Goal: Task Accomplishment & Management: Manage account settings

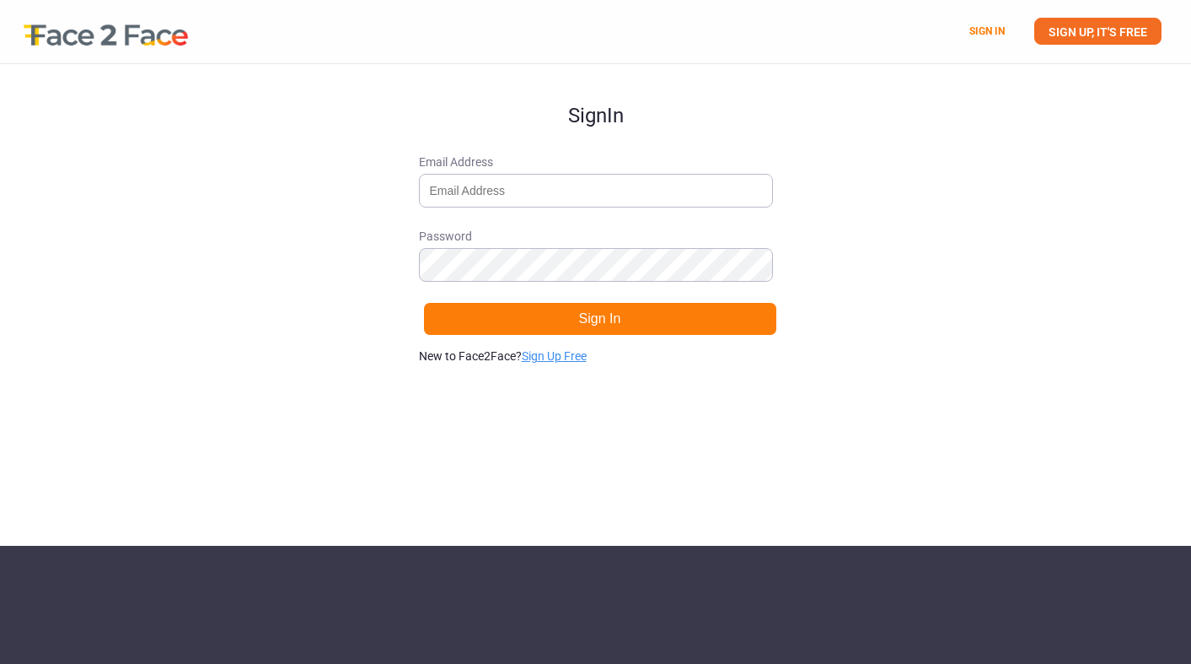
click at [559, 354] on link "Sign Up Free" at bounding box center [554, 355] width 65 height 13
click at [501, 191] on input "Email Address" at bounding box center [596, 191] width 354 height 34
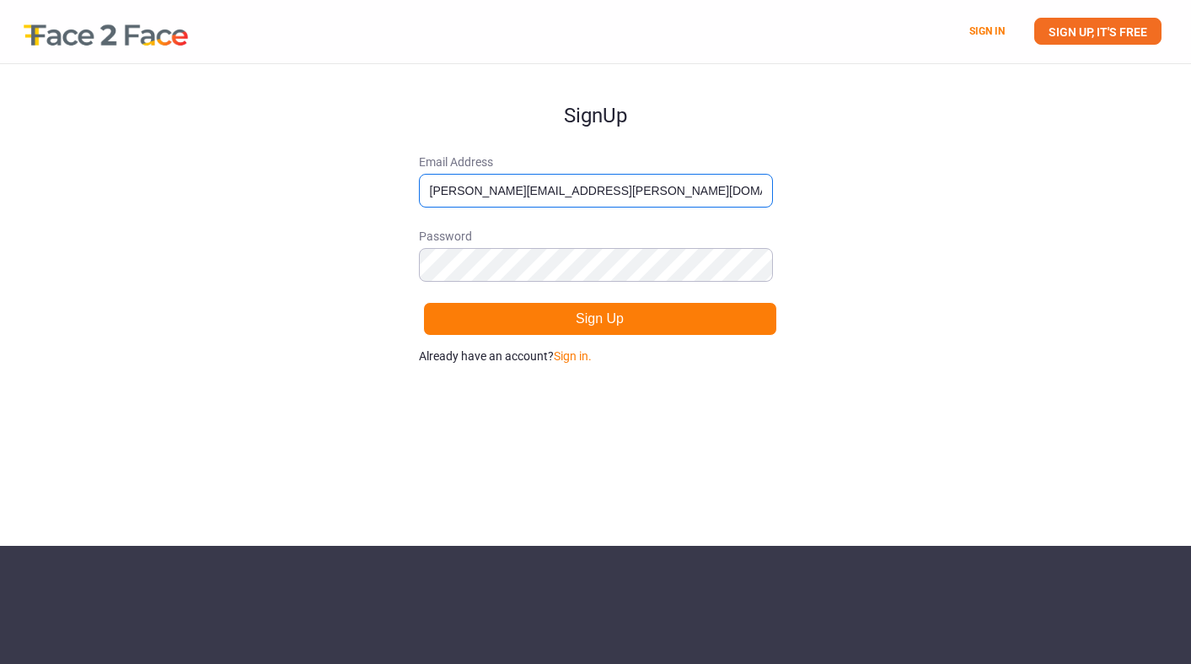
type input "[PERSON_NAME][EMAIL_ADDRESS][PERSON_NAME][DOMAIN_NAME]"
click at [423, 302] on button "Sign Up" at bounding box center [600, 319] width 354 height 34
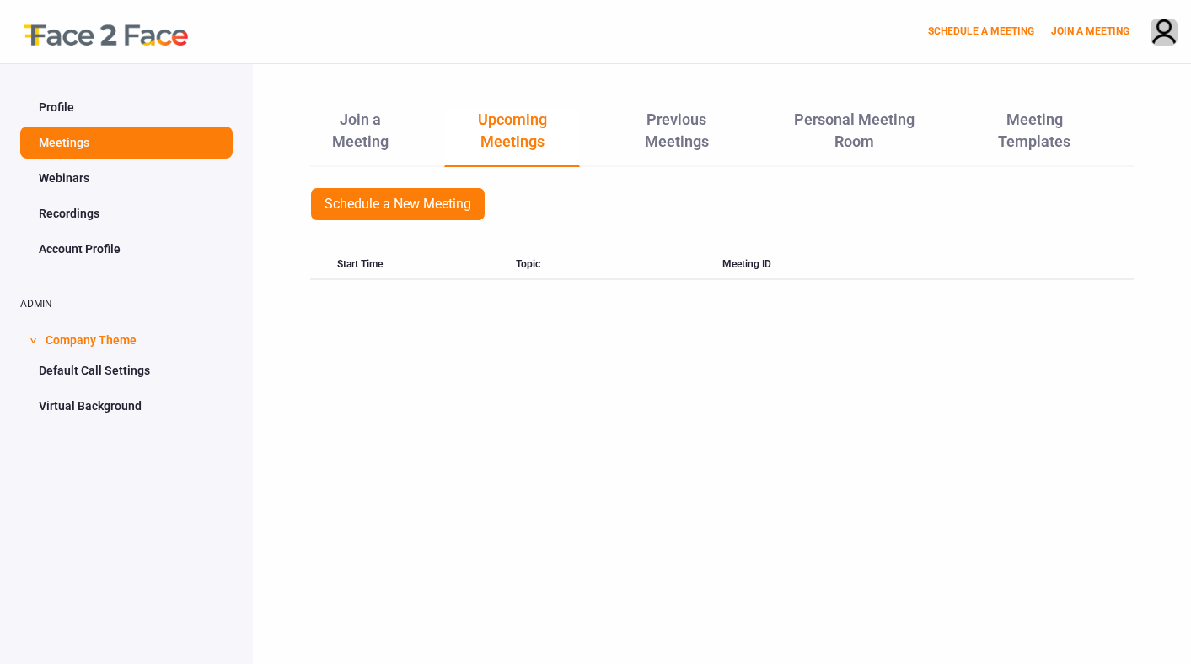
click at [51, 114] on link "Profile" at bounding box center [126, 107] width 212 height 32
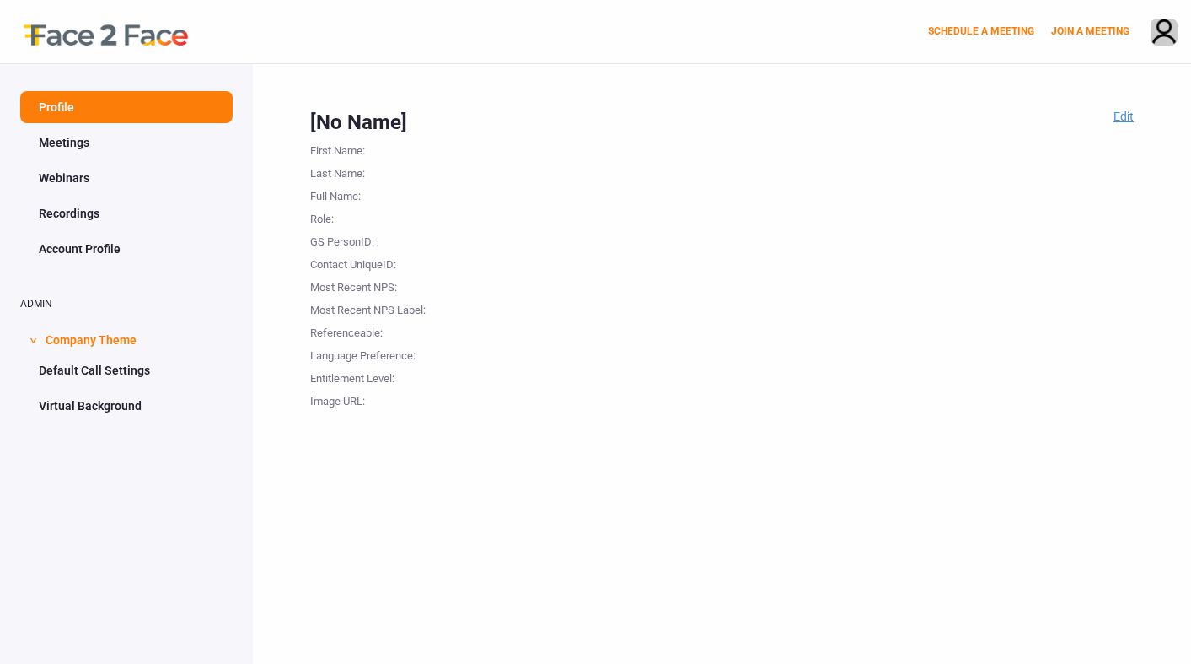
click at [1119, 119] on link "Edit" at bounding box center [1124, 116] width 20 height 13
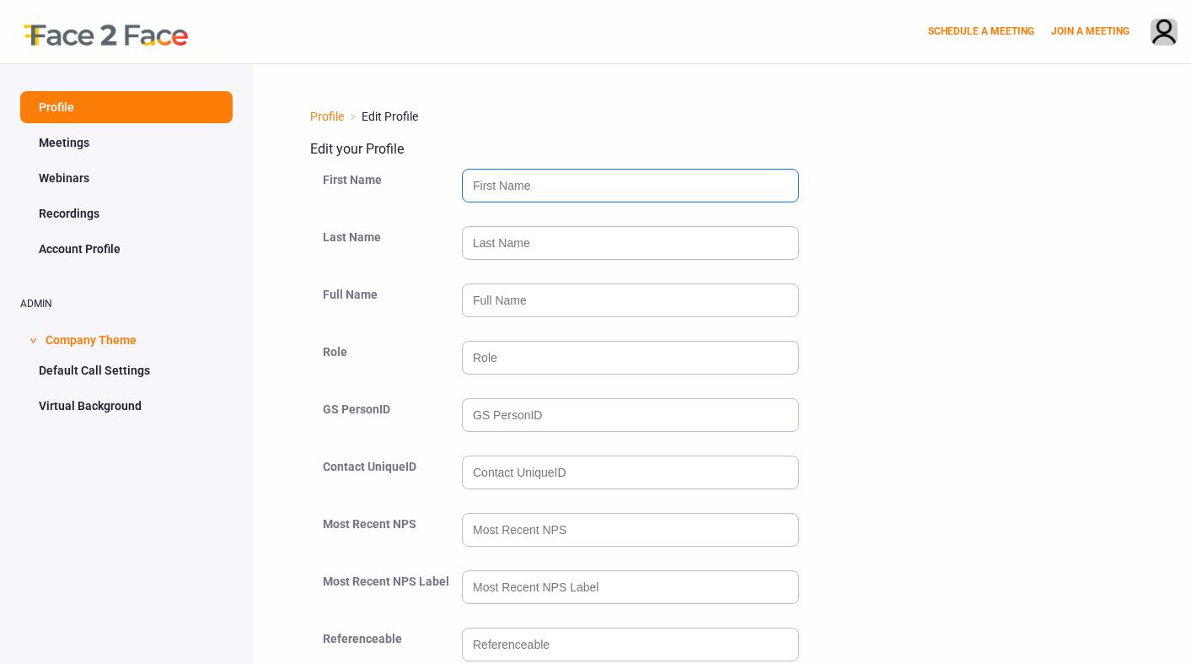
click at [508, 191] on input "text" at bounding box center [630, 186] width 337 height 34
